Goal: Task Accomplishment & Management: Use online tool/utility

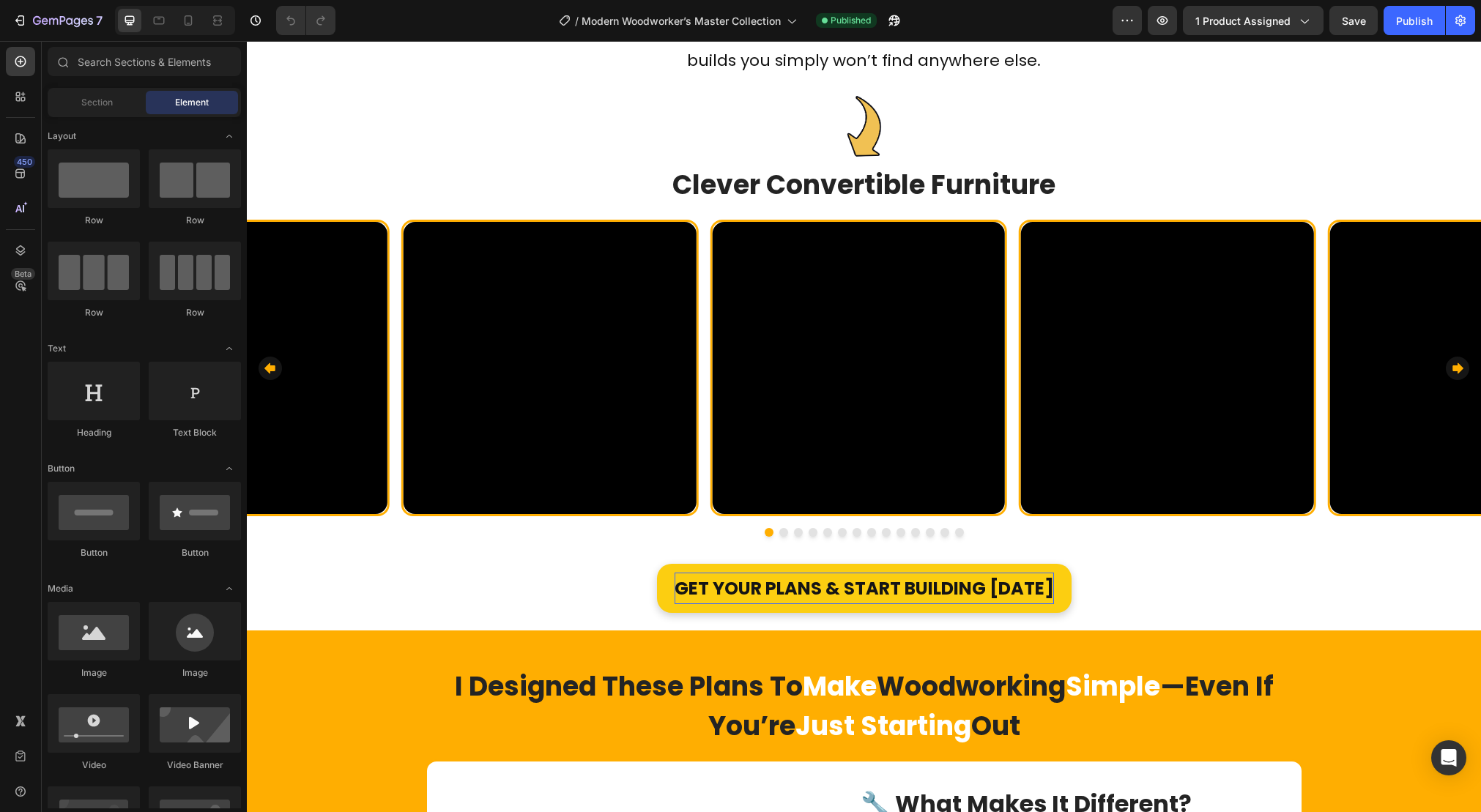
scroll to position [1307, 0]
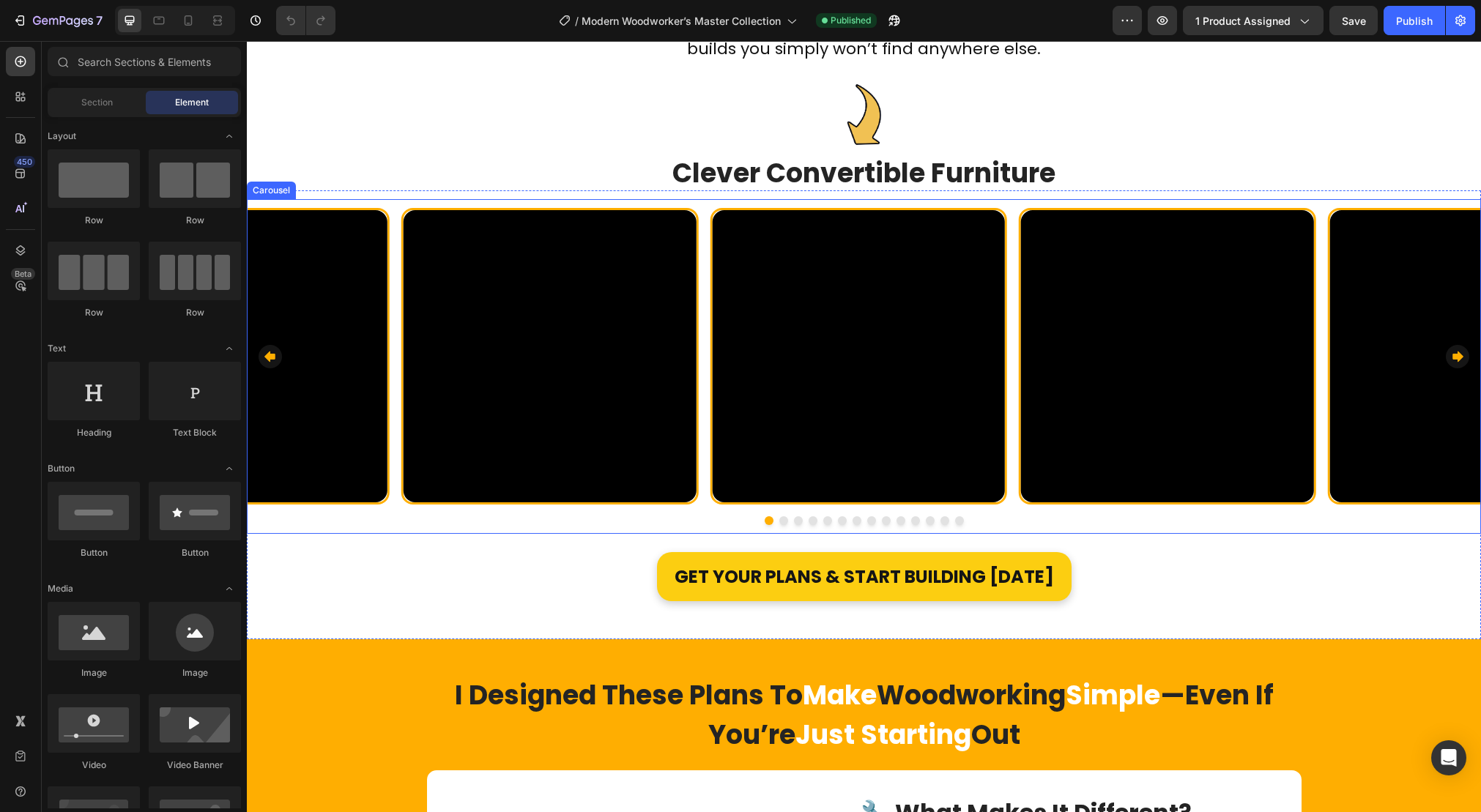
click at [394, 251] on div "Video Row Video Row Video Row Video Row Video Row Video Row Video Row Video Row…" at bounding box center [864, 356] width 1234 height 297
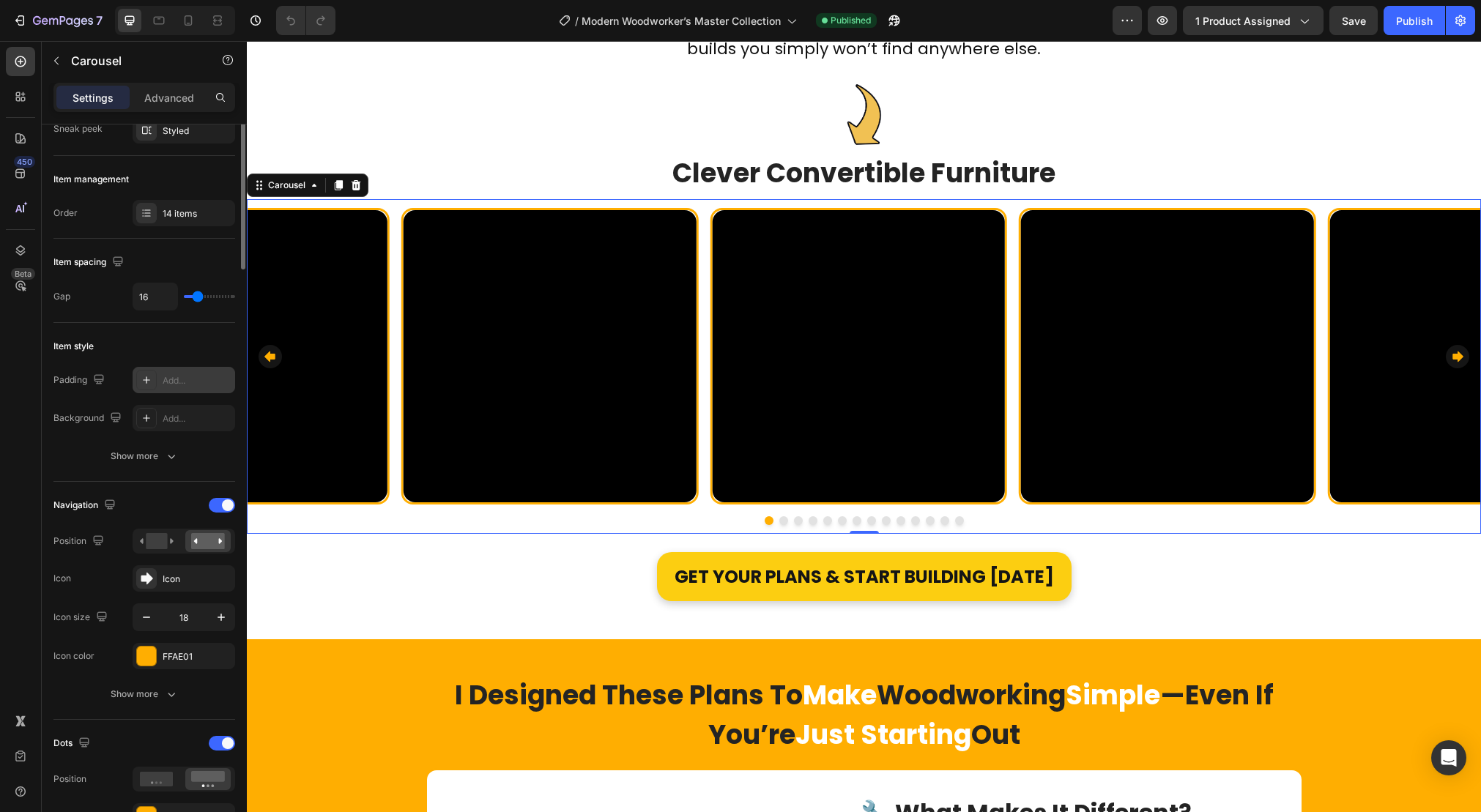
scroll to position [0, 0]
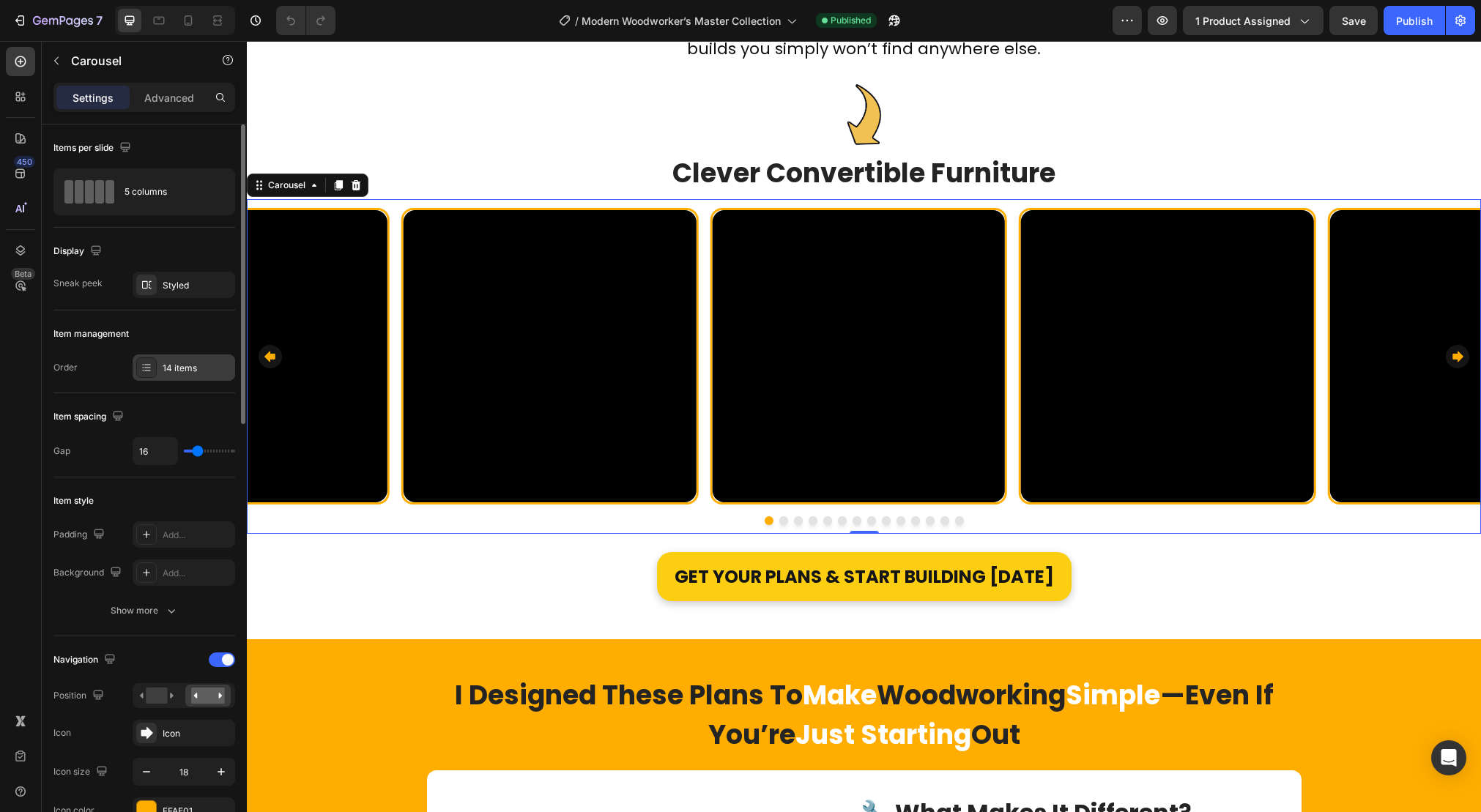
click at [200, 365] on div "14 items" at bounding box center [197, 369] width 69 height 13
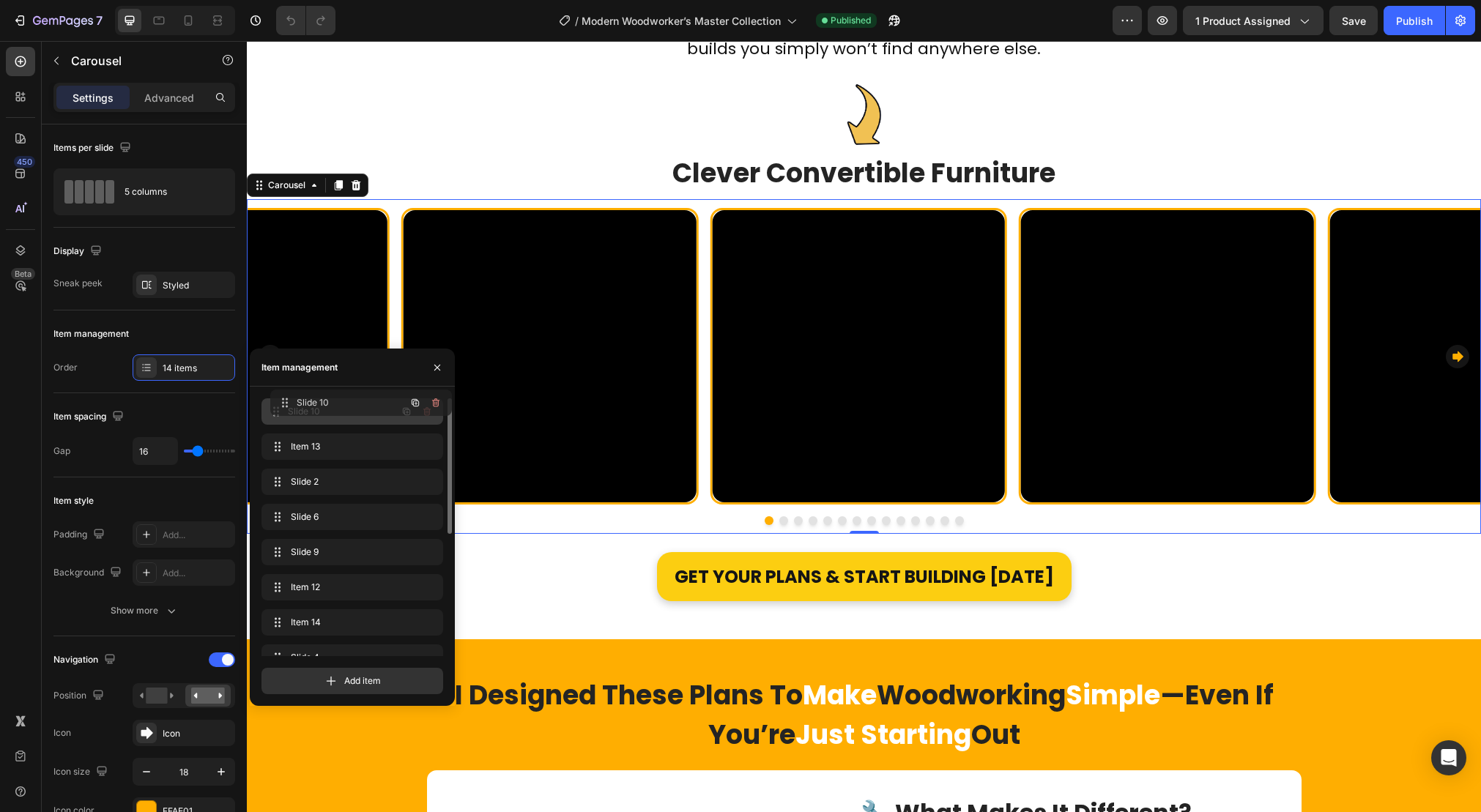
drag, startPoint x: 329, startPoint y: 553, endPoint x: 338, endPoint y: 404, distance: 149.3
drag, startPoint x: 334, startPoint y: 552, endPoint x: 349, endPoint y: 441, distance: 112.0
drag, startPoint x: 329, startPoint y: 552, endPoint x: 331, endPoint y: 477, distance: 75.0
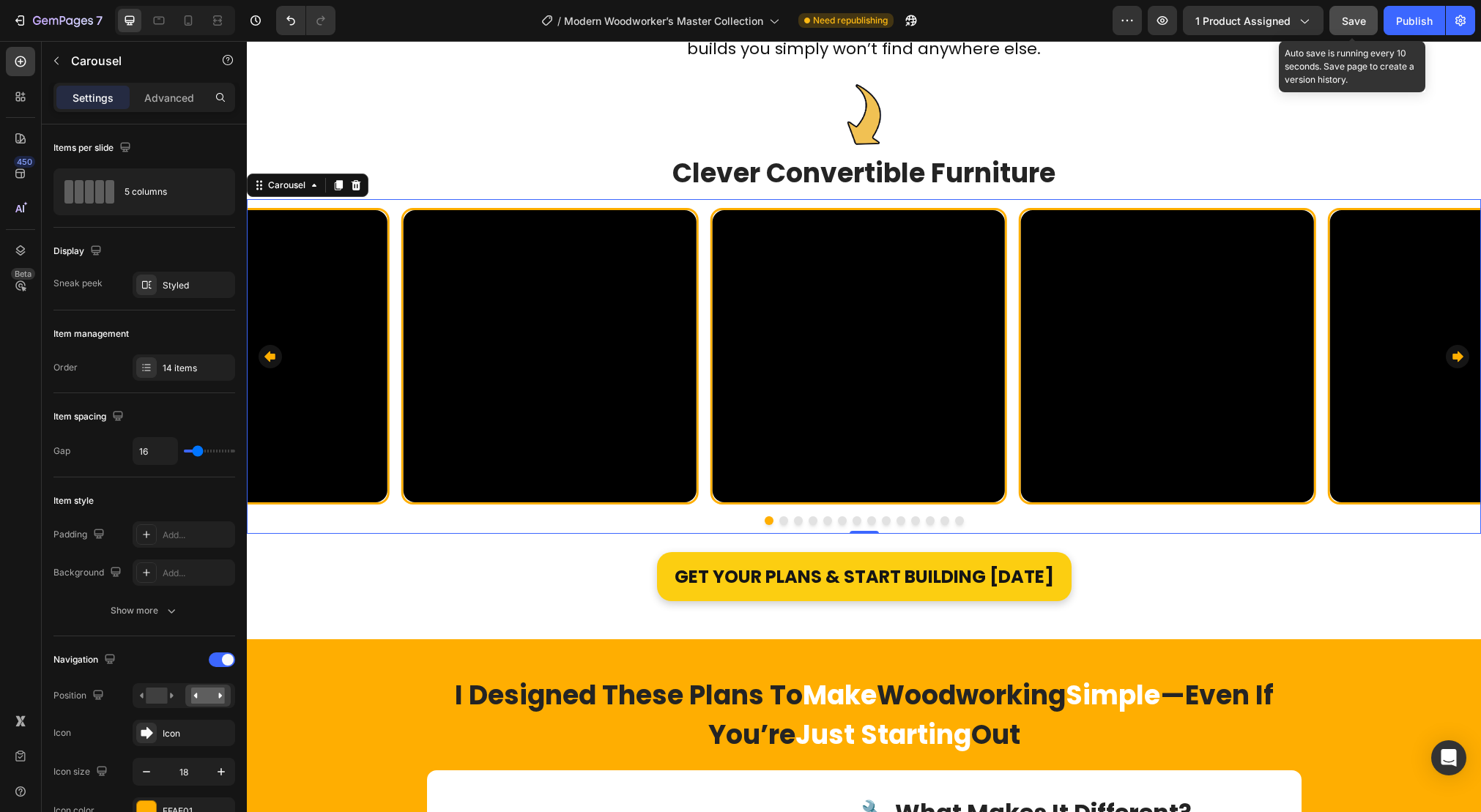
click at [1366, 17] on span "Save" at bounding box center [1354, 21] width 24 height 13
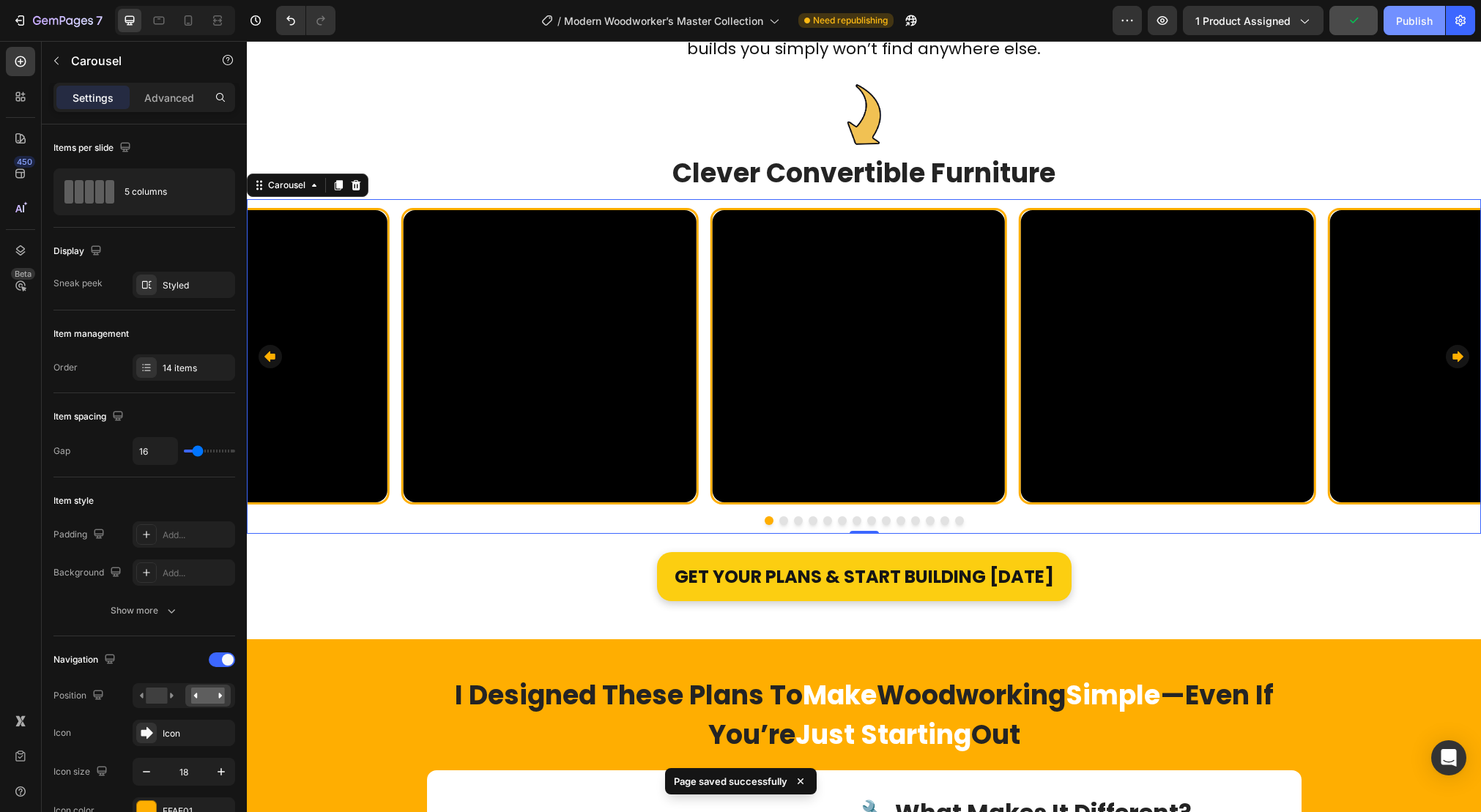
click at [1415, 24] on div "Publish" at bounding box center [1414, 20] width 37 height 16
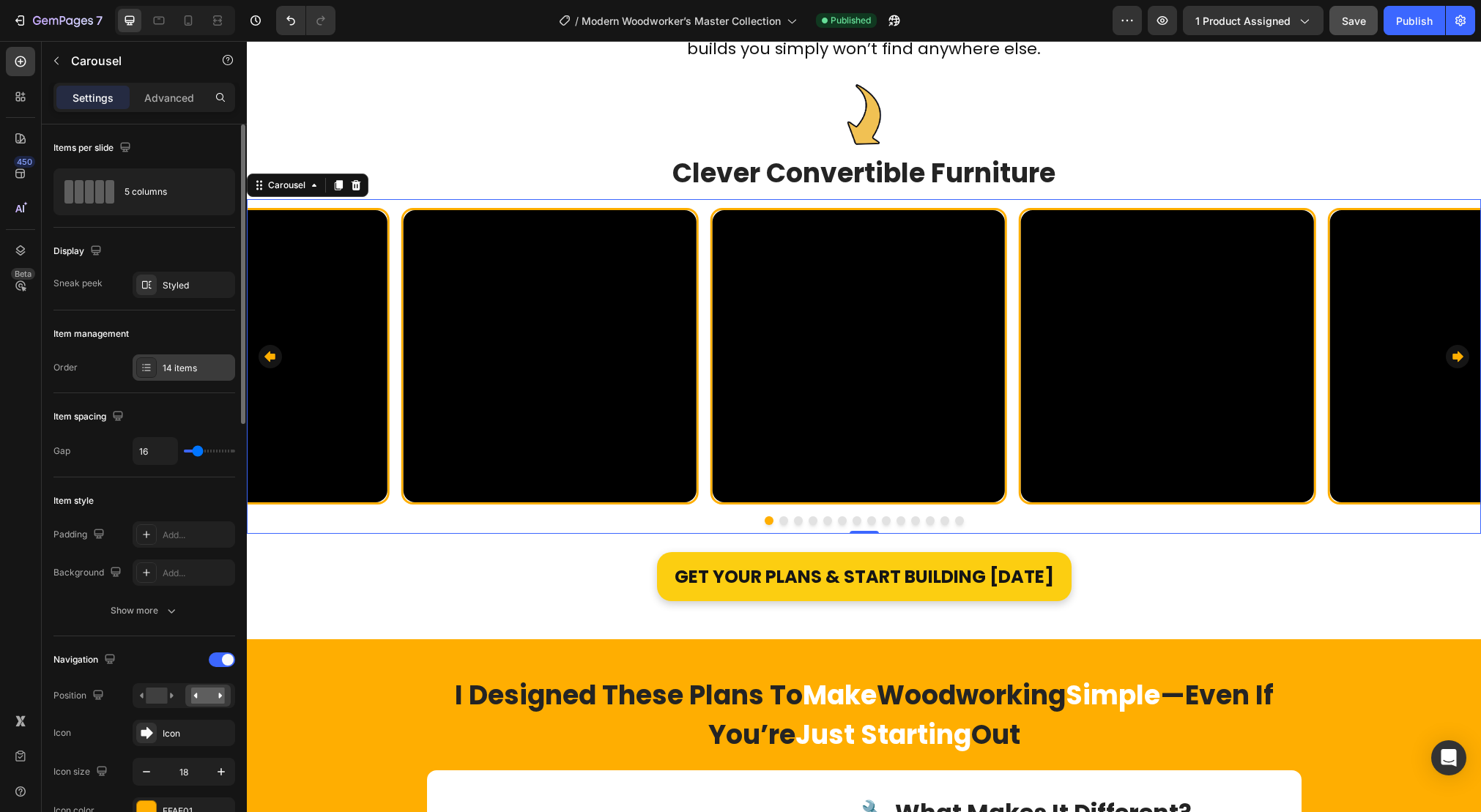
click at [197, 373] on div "14 items" at bounding box center [197, 369] width 69 height 13
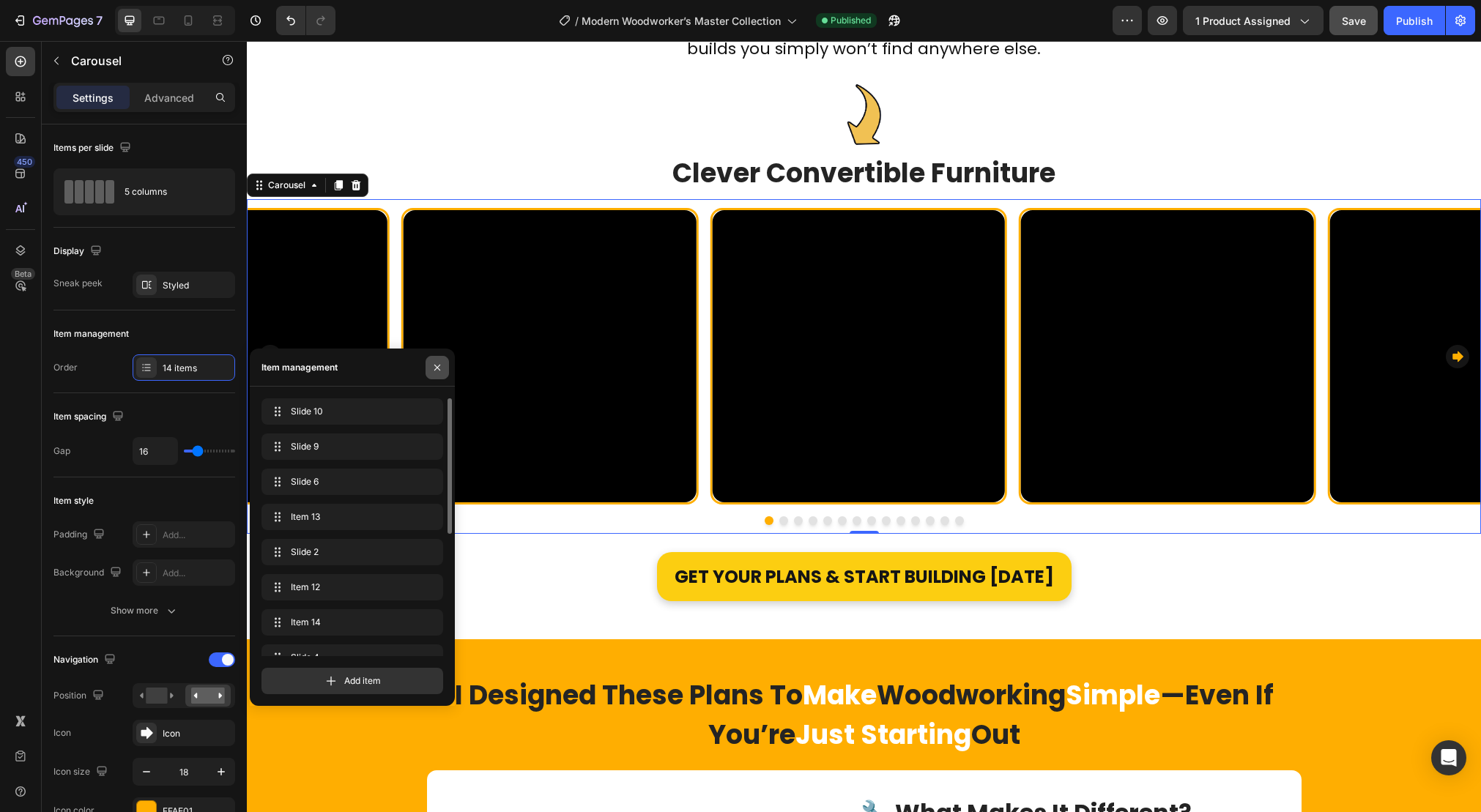
click at [443, 366] on icon "button" at bounding box center [437, 368] width 12 height 12
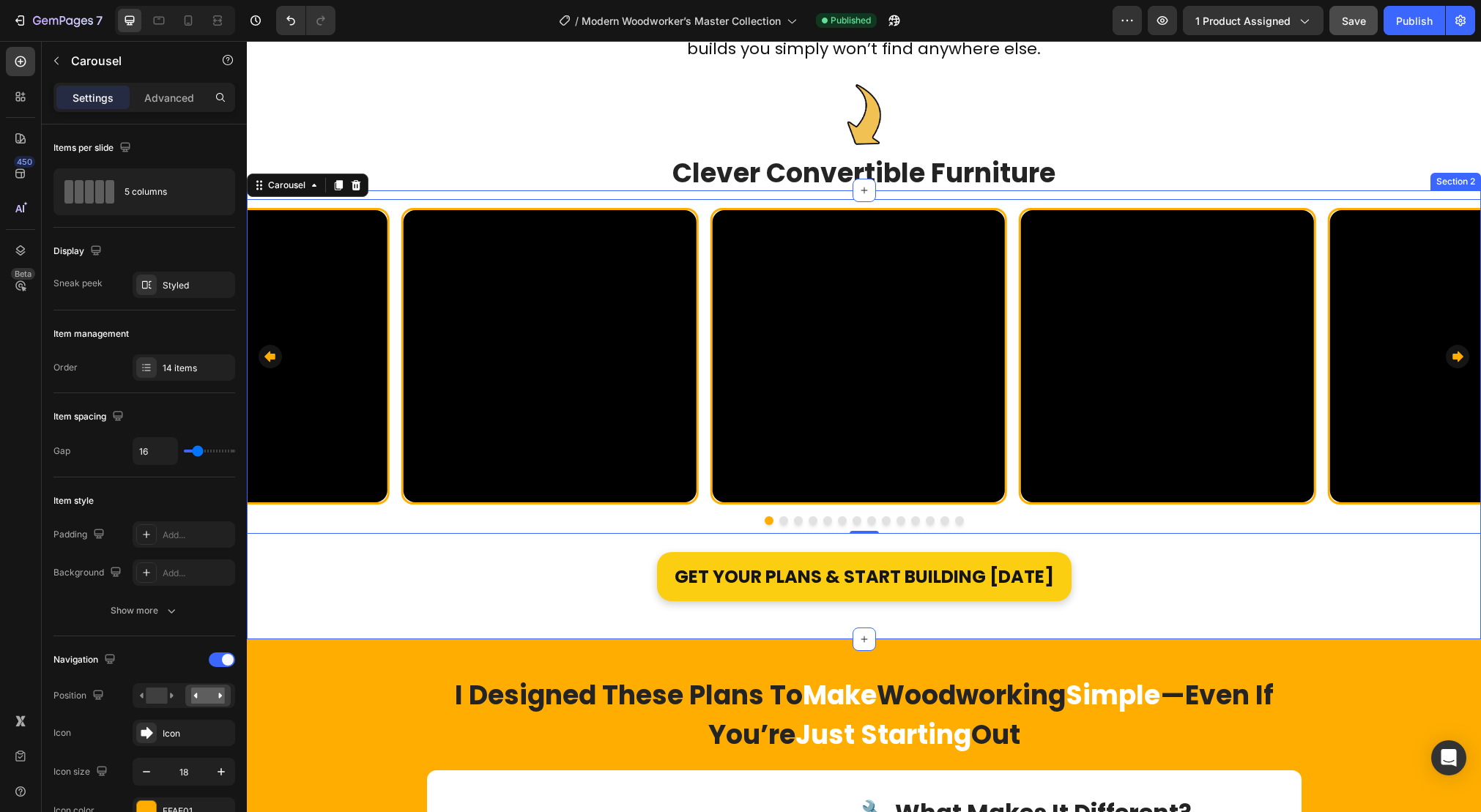
click at [380, 582] on div "Video Row Video Row Video Row Video Row Video Row Video Row Video Row Video Row…" at bounding box center [864, 408] width 1234 height 417
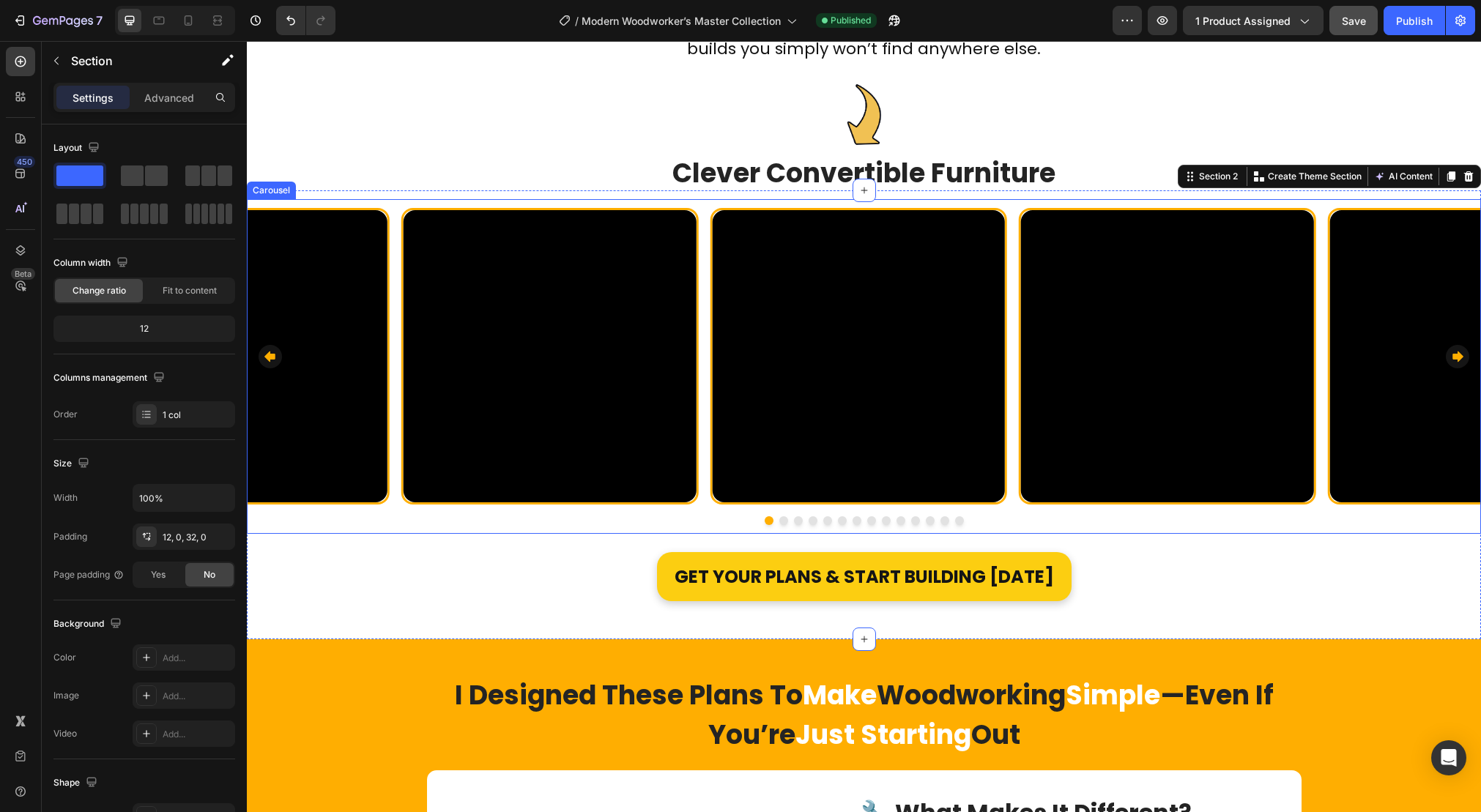
click at [399, 443] on div "Video Row Video Row Video Row Video Row Video Row Video Row Video Row Video Row…" at bounding box center [864, 356] width 1234 height 297
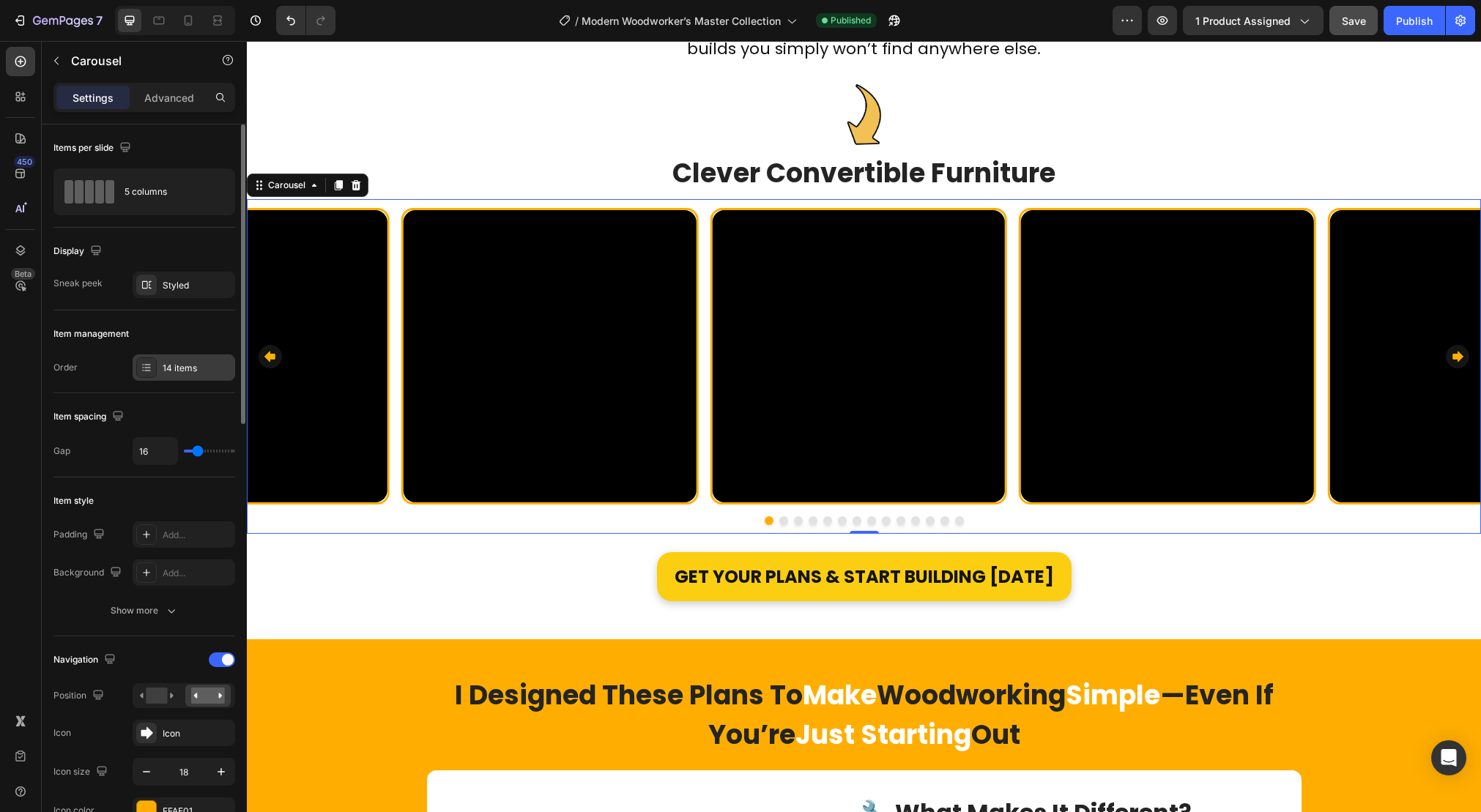
click at [158, 355] on div "14 items" at bounding box center [184, 368] width 102 height 27
click at [1160, 20] on icon "button" at bounding box center [1163, 21] width 11 height 9
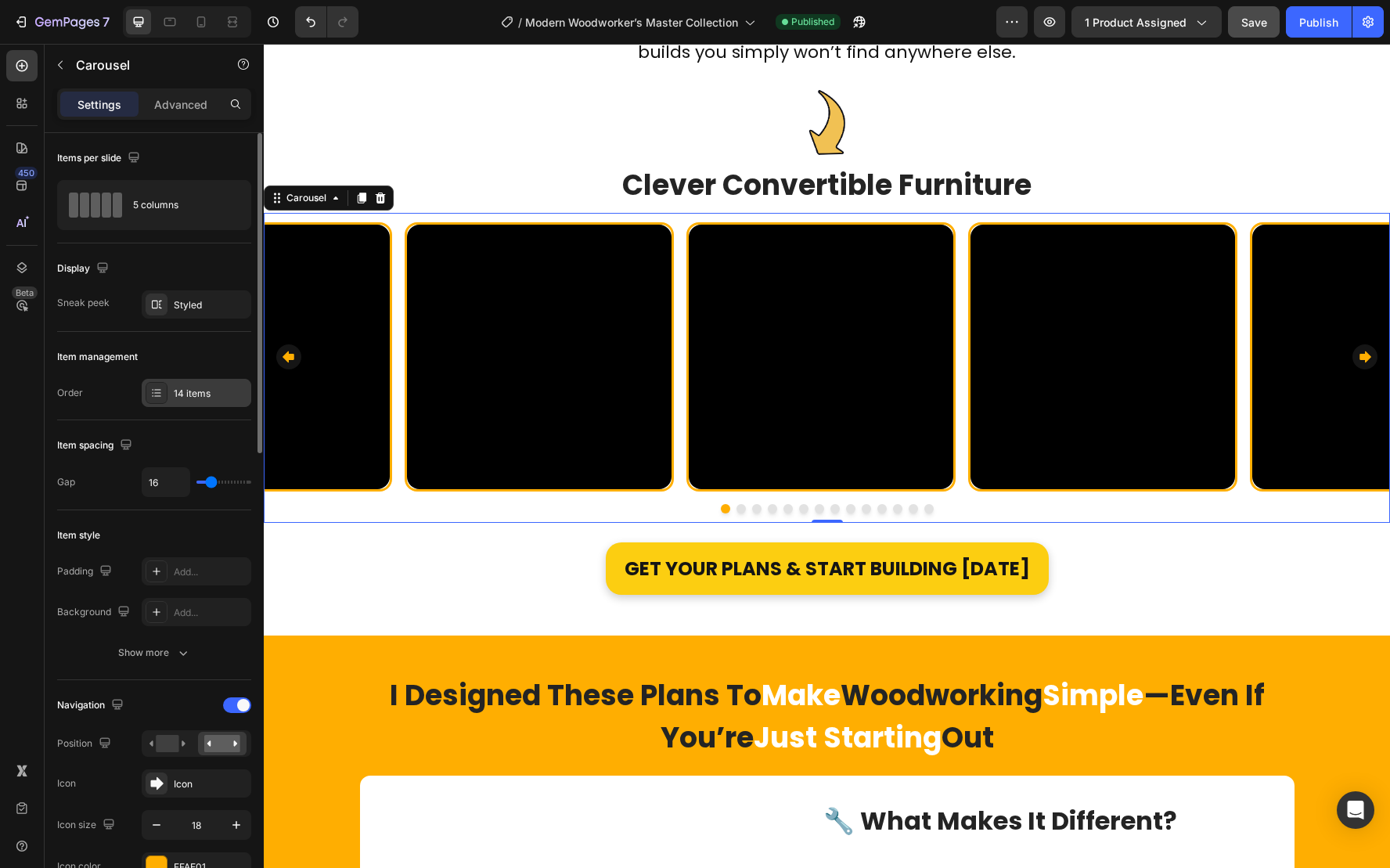
click at [187, 388] on div "14 items" at bounding box center [210, 394] width 73 height 14
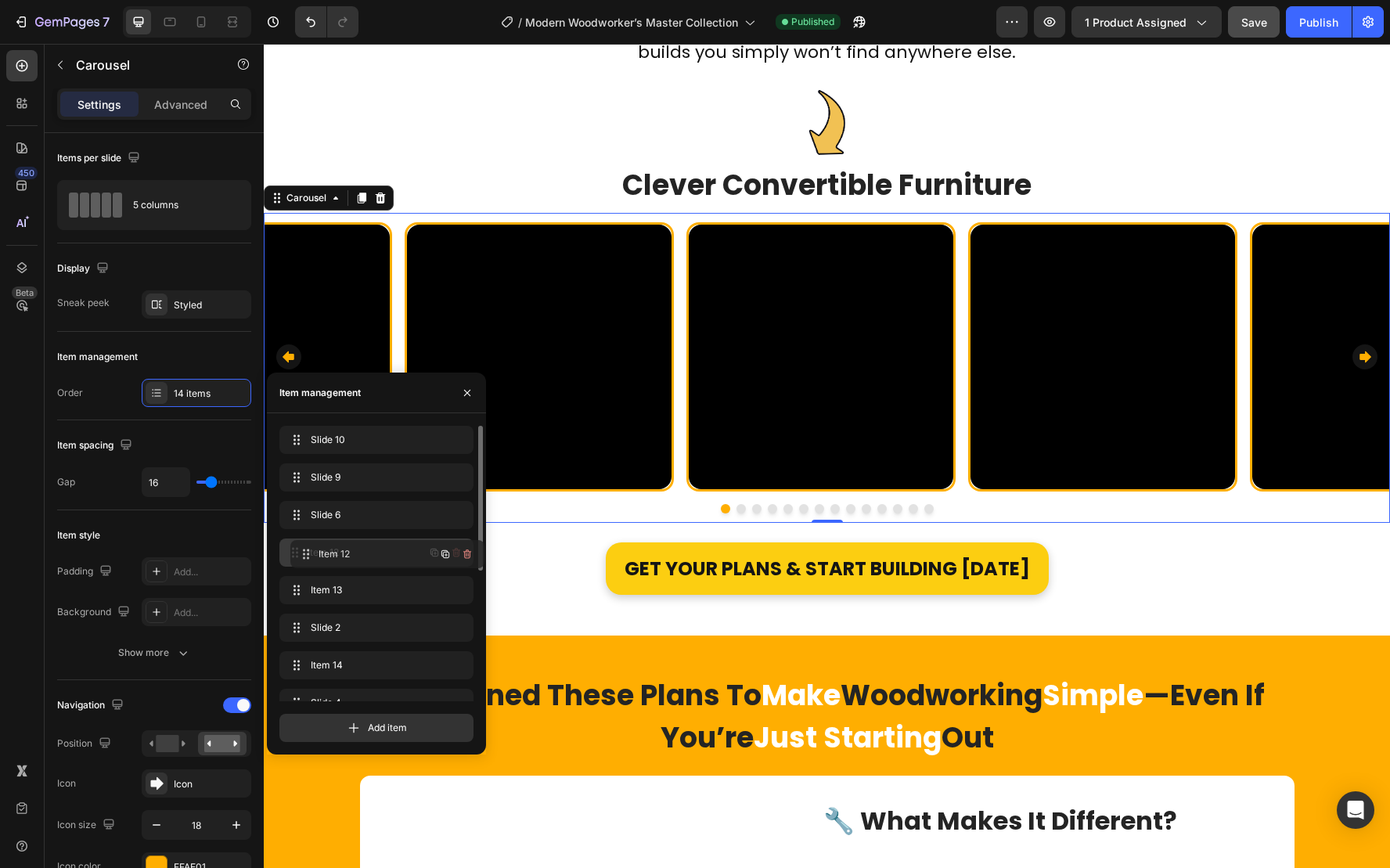
drag, startPoint x: 360, startPoint y: 630, endPoint x: 371, endPoint y: 557, distance: 73.8
drag, startPoint x: 359, startPoint y: 620, endPoint x: 360, endPoint y: 587, distance: 33.0
drag, startPoint x: 360, startPoint y: 667, endPoint x: 359, endPoint y: 625, distance: 42.0
click at [469, 390] on icon "button" at bounding box center [467, 392] width 6 height 6
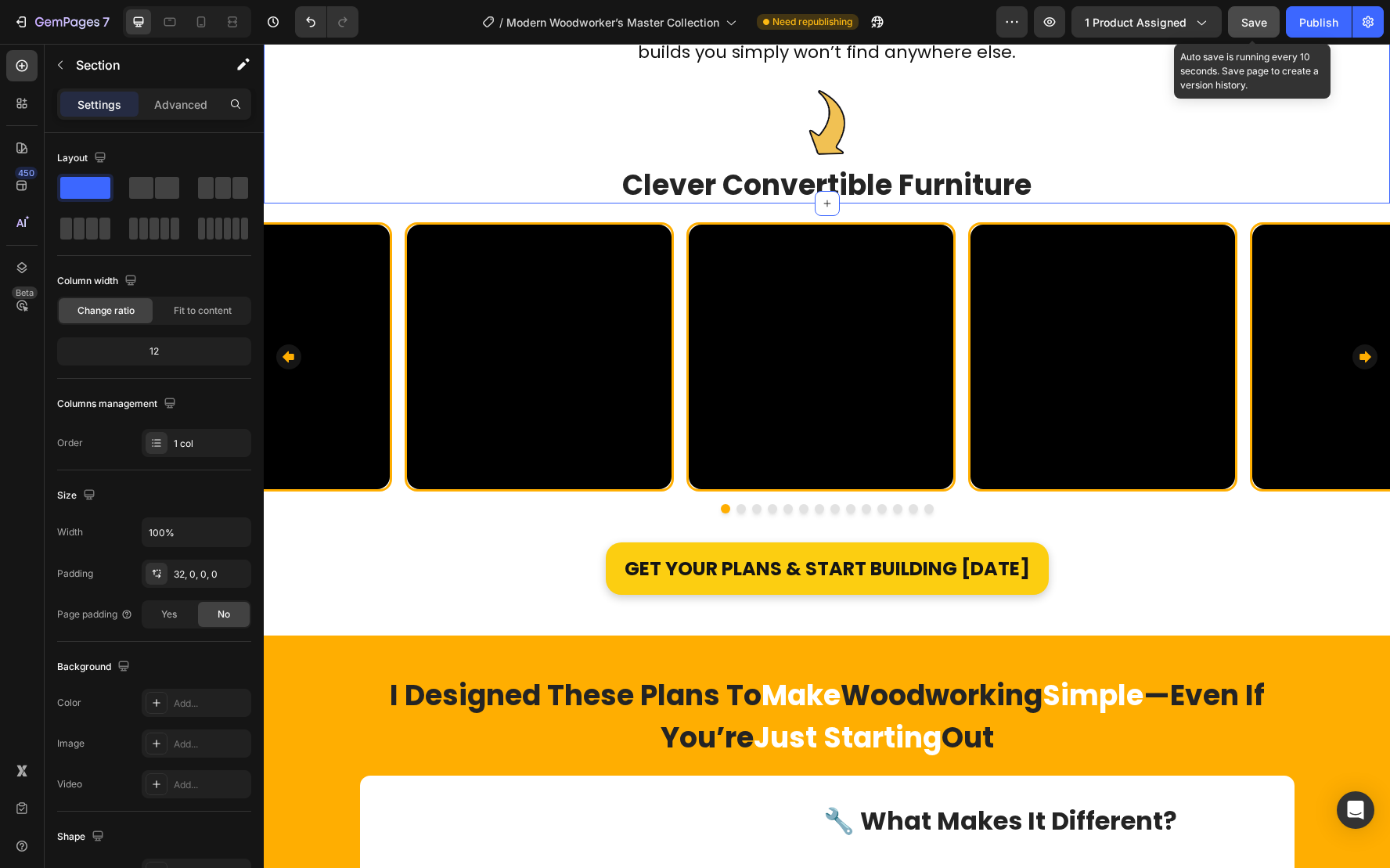
click at [1260, 29] on button "Save" at bounding box center [1253, 22] width 52 height 31
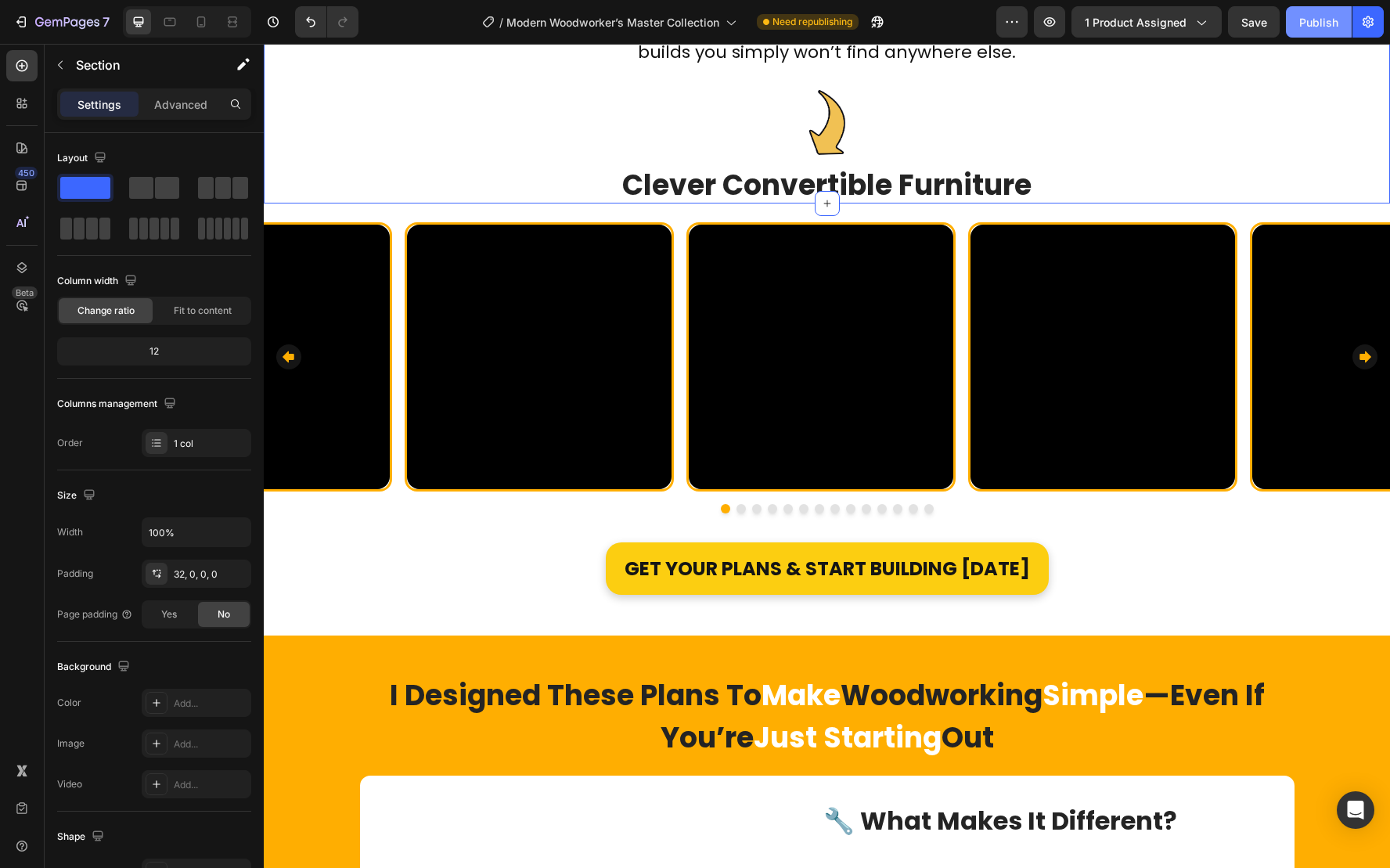
click at [1325, 23] on div "Publish" at bounding box center [1319, 22] width 39 height 17
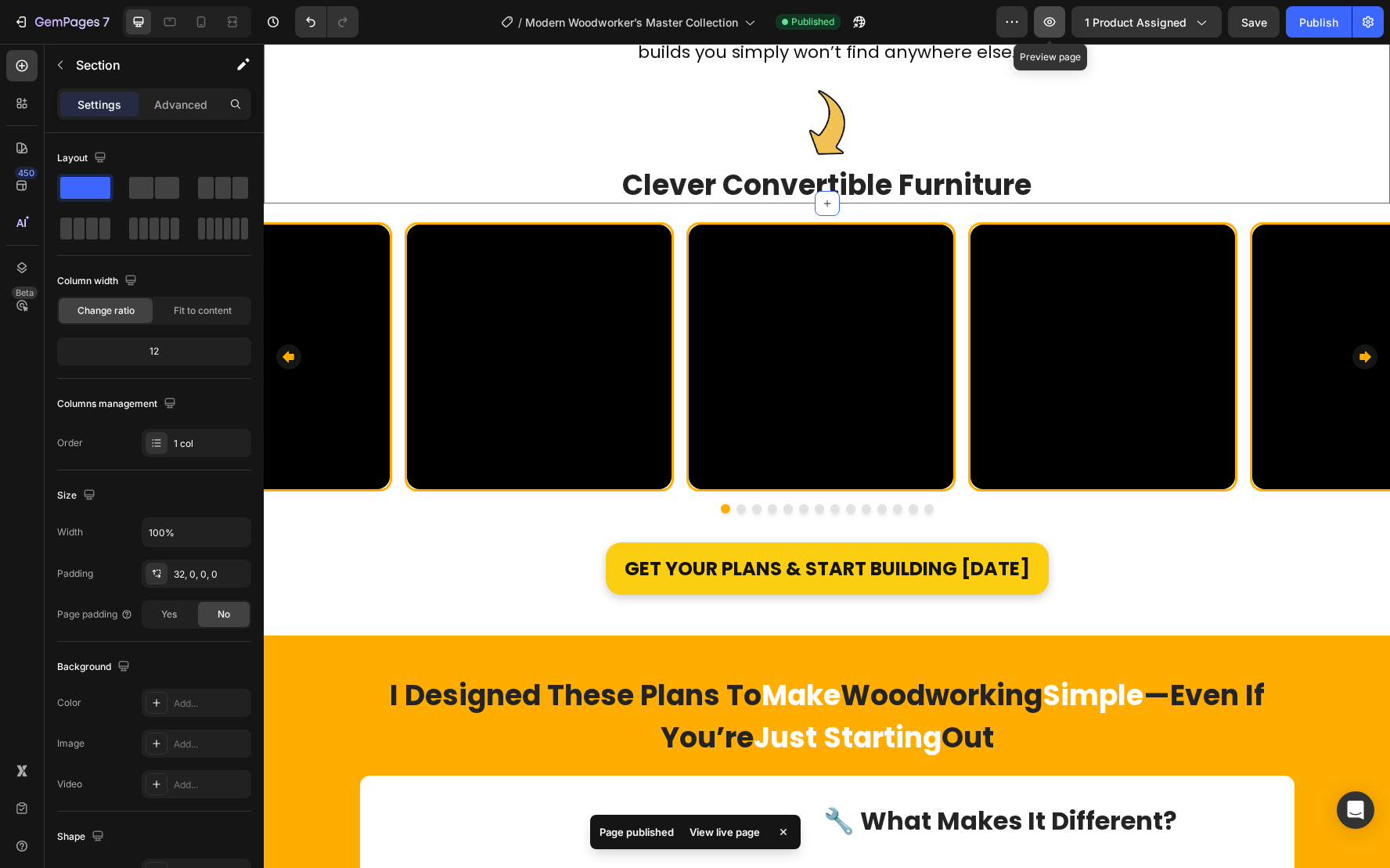
click at [1057, 25] on icon "button" at bounding box center [1050, 22] width 16 height 16
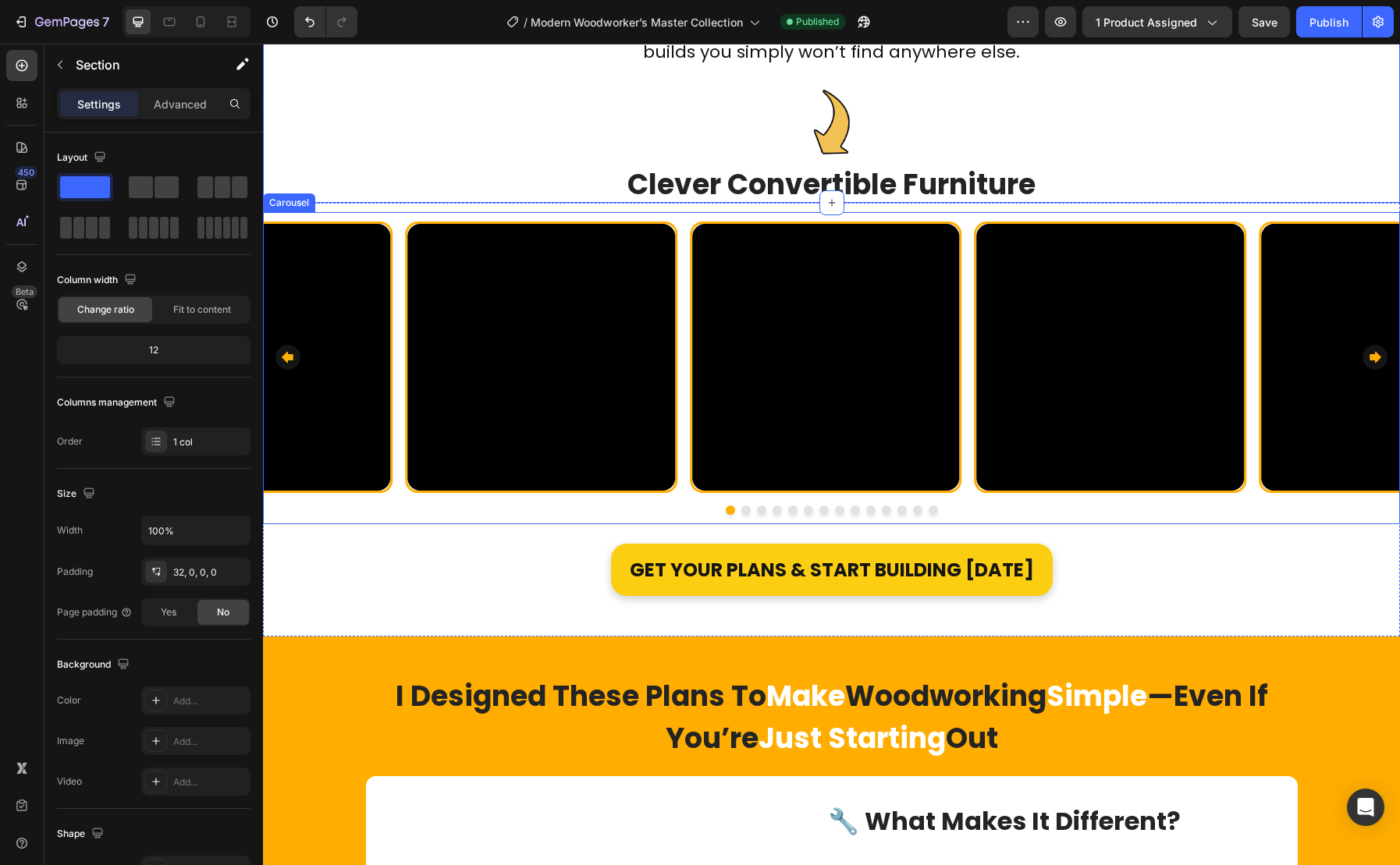
click at [401, 343] on div "Video Row Video Row Video Row Video Row Video Row Video Row Video Row Video Row…" at bounding box center [831, 357] width 1137 height 272
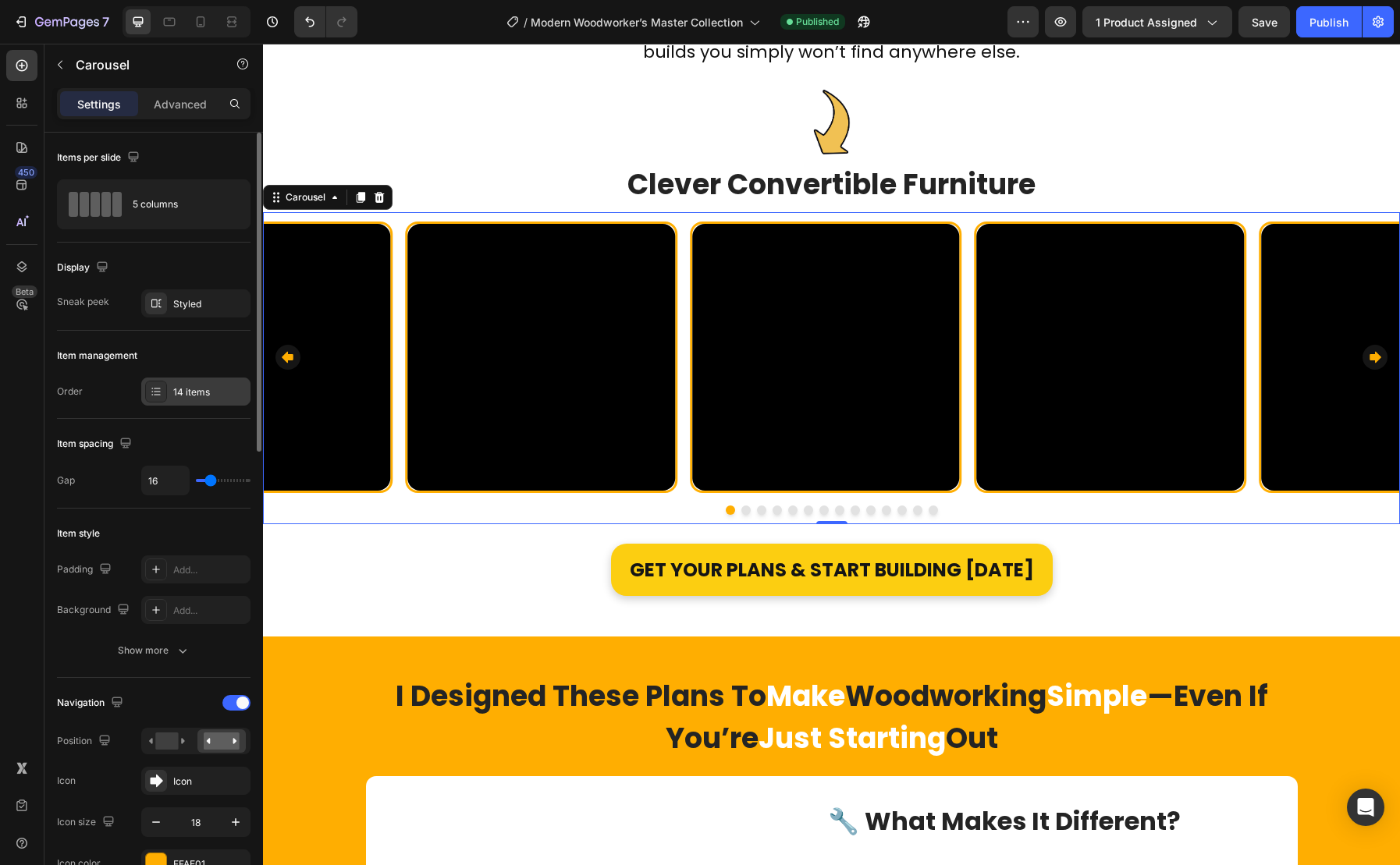
click at [194, 387] on div "14 items" at bounding box center [209, 393] width 73 height 14
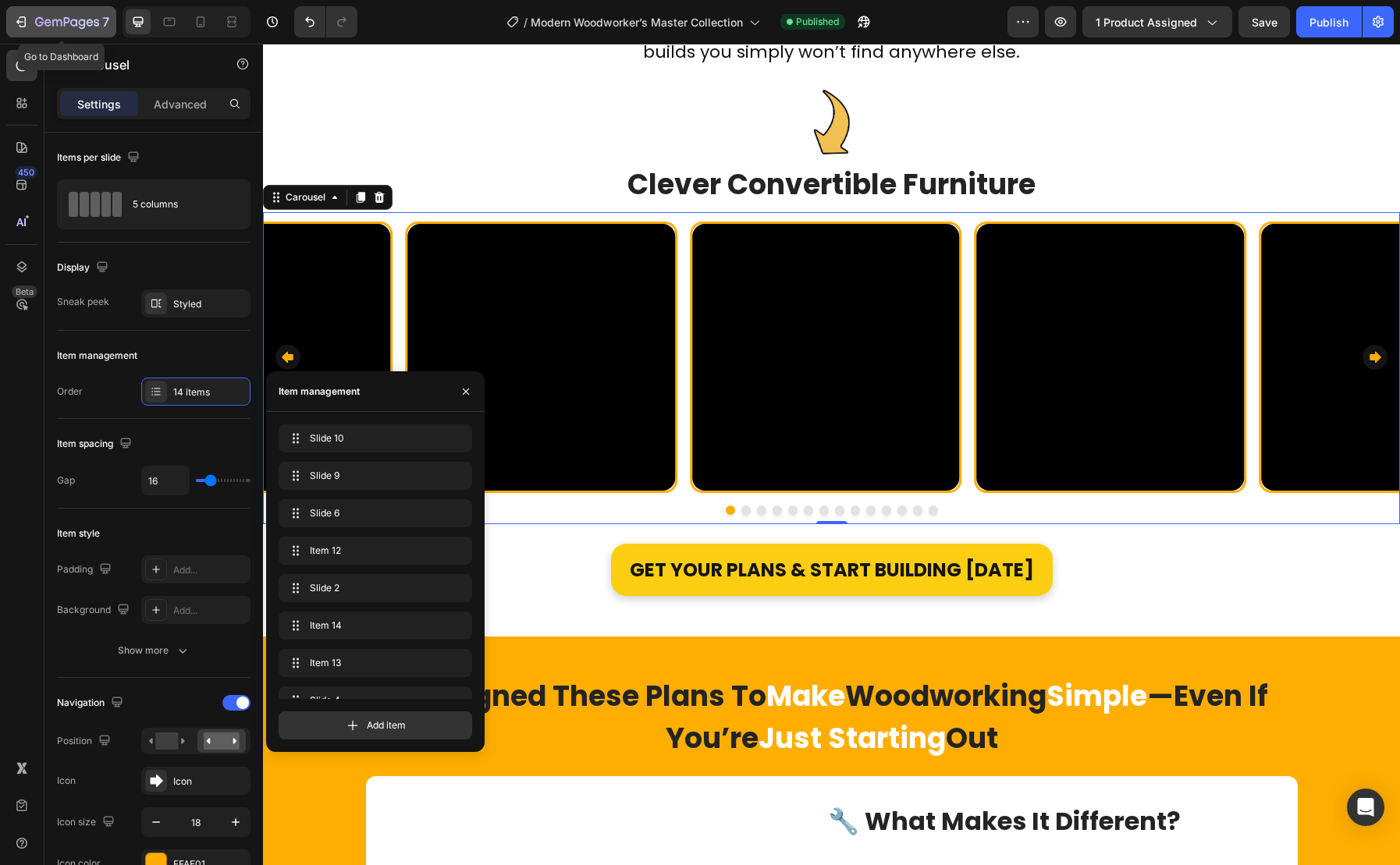
click at [47, 26] on icon "button" at bounding box center [67, 23] width 64 height 14
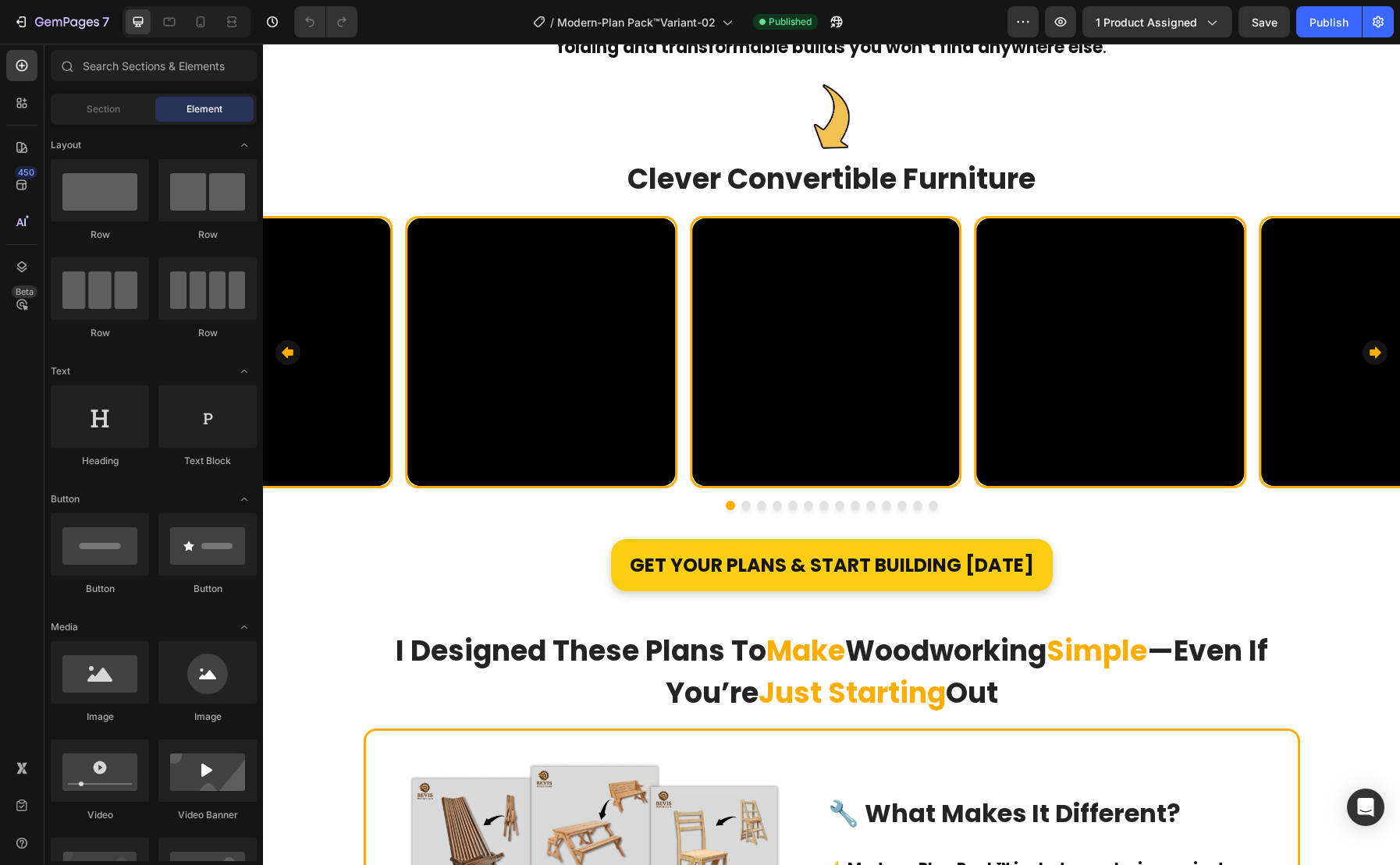
scroll to position [1196, 0]
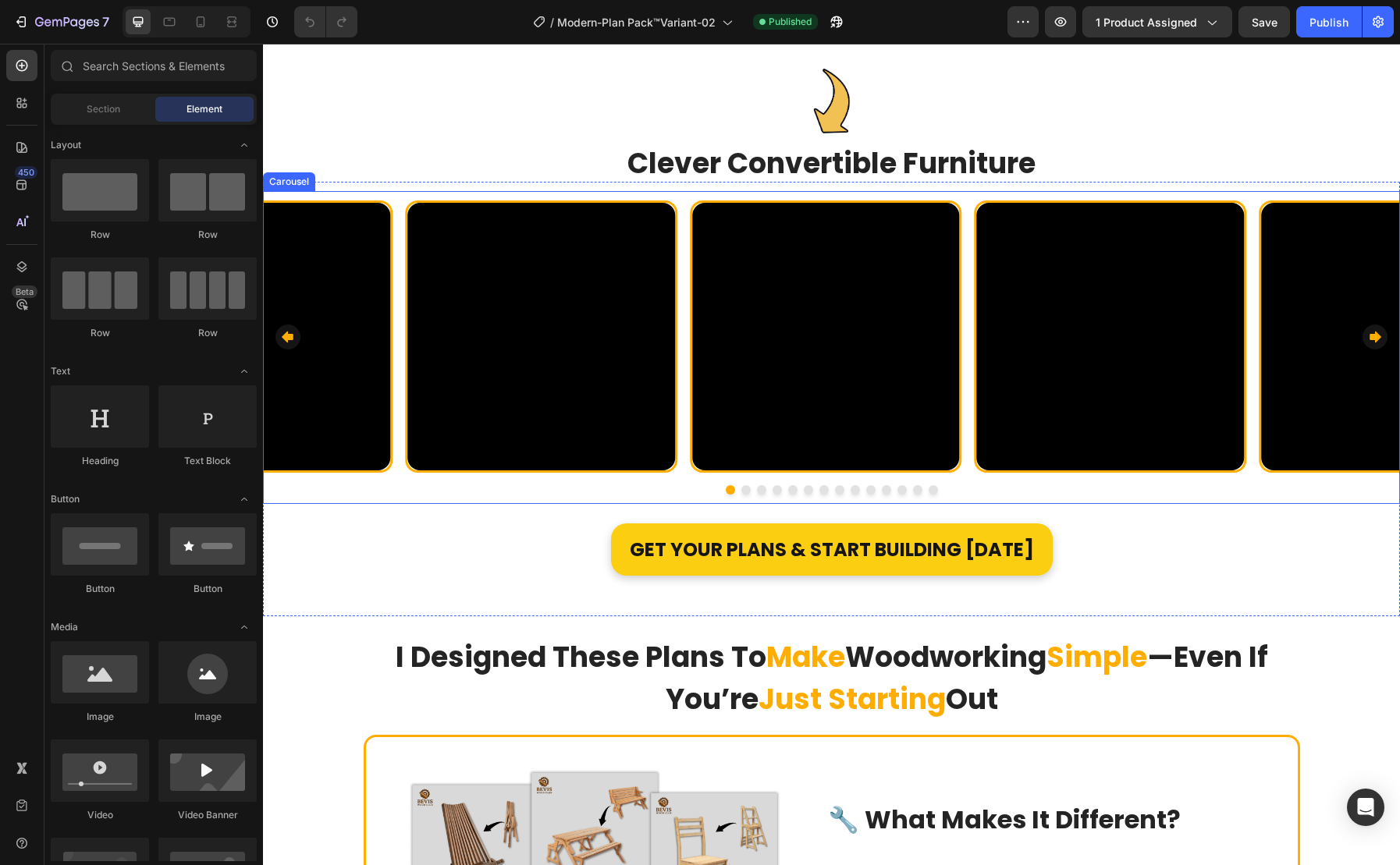
click at [688, 410] on div "Video Row Video Row Video Row Video Row Video Row Video Row Video Row Video Row…" at bounding box center [831, 336] width 1137 height 272
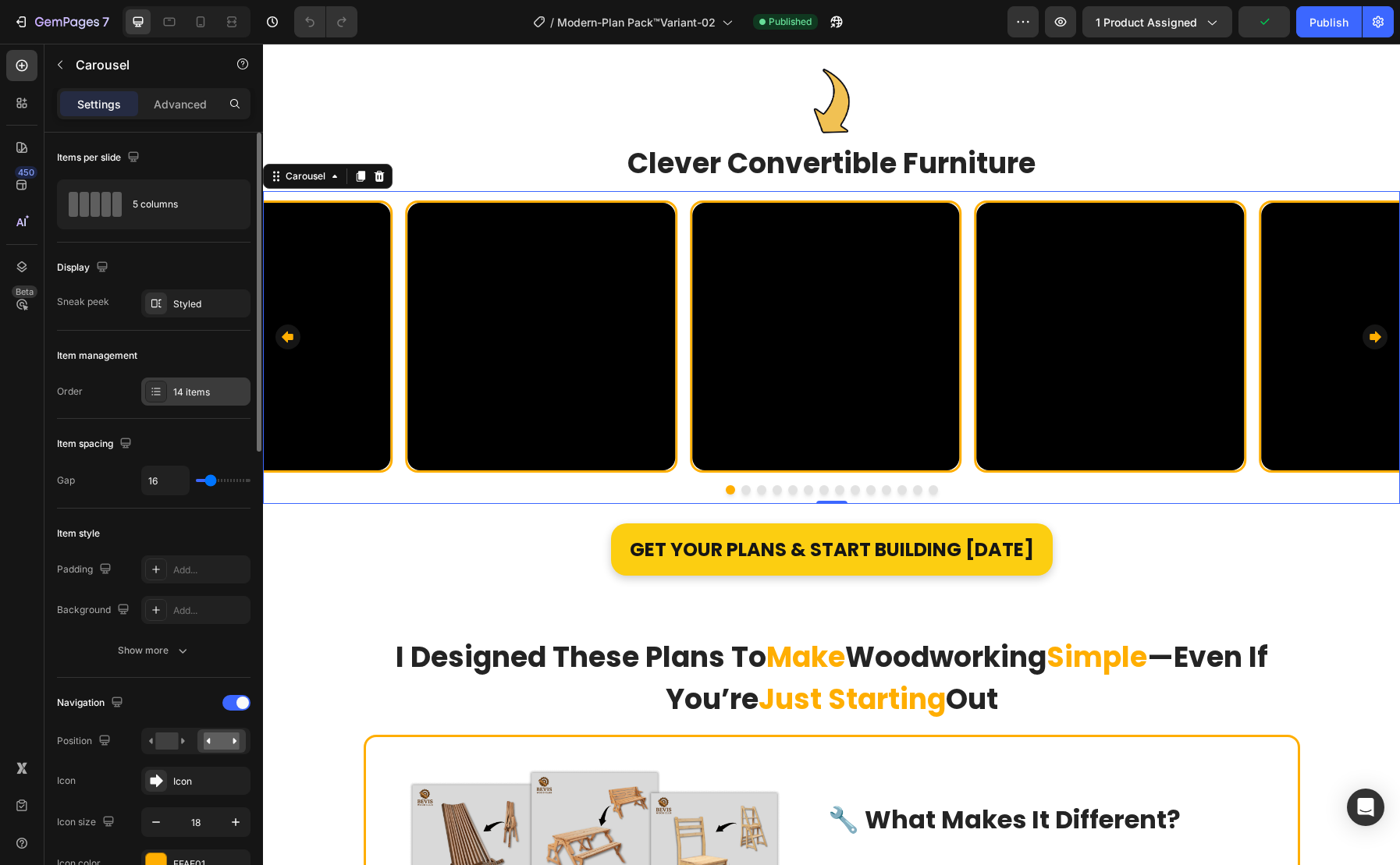
click at [208, 396] on div "14 items" at bounding box center [209, 393] width 73 height 14
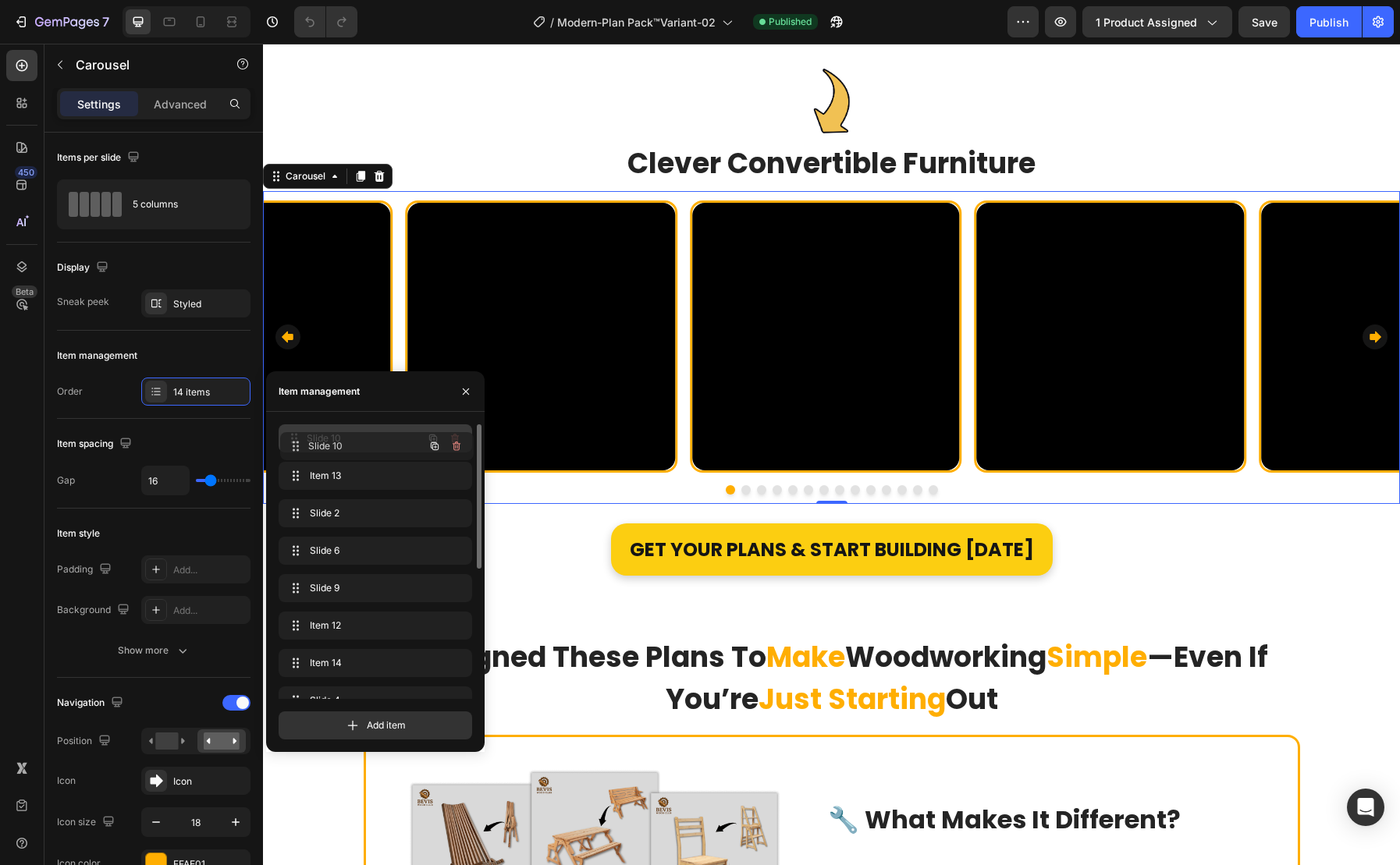
drag, startPoint x: 347, startPoint y: 586, endPoint x: 348, endPoint y: 444, distance: 142.0
drag, startPoint x: 368, startPoint y: 591, endPoint x: 362, endPoint y: 479, distance: 112.2
drag, startPoint x: 363, startPoint y: 583, endPoint x: 366, endPoint y: 498, distance: 85.1
drag, startPoint x: 355, startPoint y: 622, endPoint x: 356, endPoint y: 552, distance: 70.0
drag, startPoint x: 359, startPoint y: 624, endPoint x: 359, endPoint y: 583, distance: 41.0
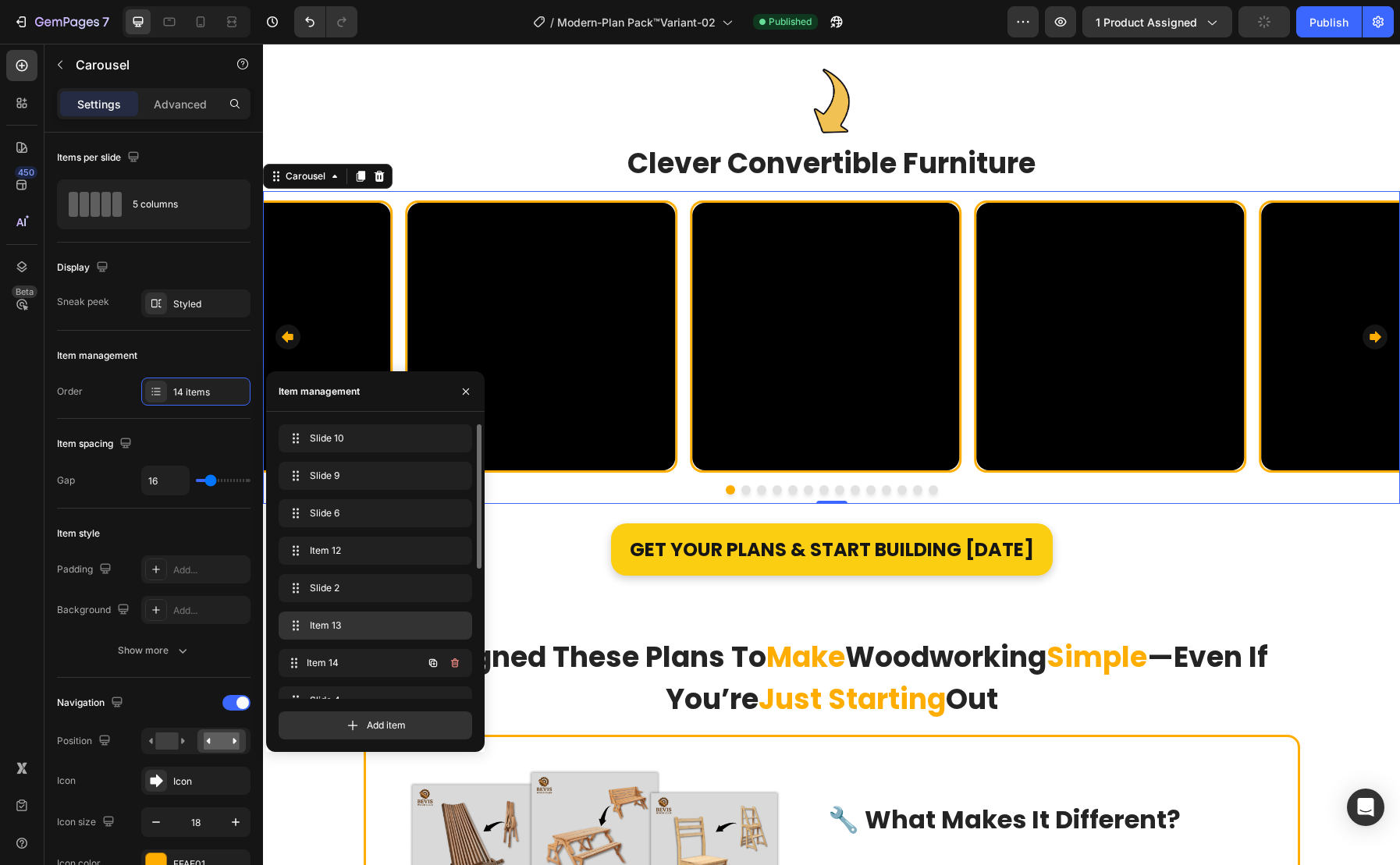
scroll to position [4, 0]
drag, startPoint x: 351, startPoint y: 667, endPoint x: 351, endPoint y: 625, distance: 42.0
click at [685, 201] on div "Video Row Video Row Video Row Video Row Video Row Video Row Video Row Video Row…" at bounding box center [831, 336] width 1137 height 272
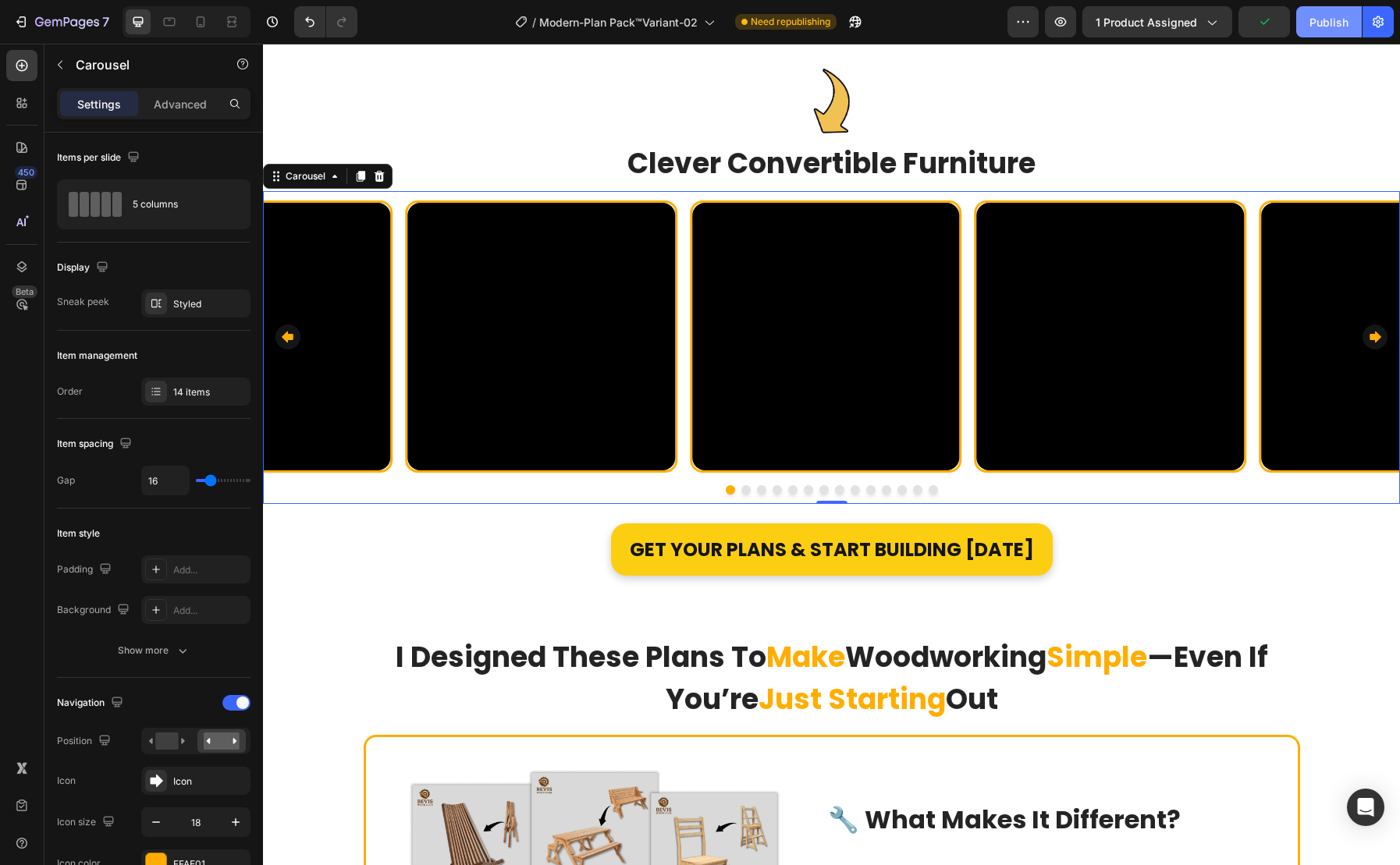
click at [1330, 21] on div "Publish" at bounding box center [1329, 21] width 39 height 17
click at [1328, 25] on div "Publish" at bounding box center [1329, 21] width 39 height 17
click at [1048, 30] on button "button" at bounding box center [1060, 21] width 31 height 31
click at [59, 37] on div "7 Version history / Modern-Plan Pack™Variant-02 Published Preview 1 product ass…" at bounding box center [700, 22] width 1400 height 45
click at [59, 28] on icon "button" at bounding box center [67, 23] width 64 height 14
